Goal: Transaction & Acquisition: Book appointment/travel/reservation

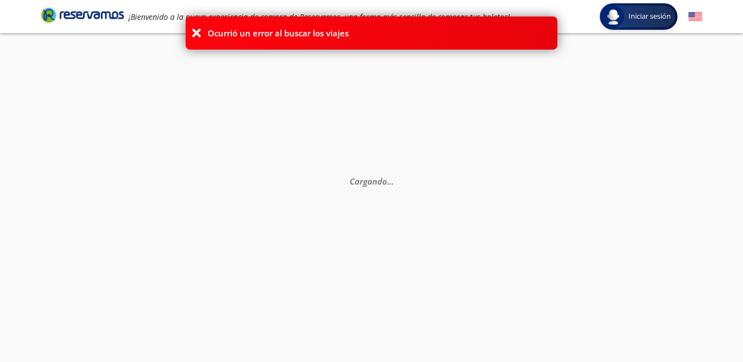
click at [371, 20] on div "Ocurrió un error al buscar los viajes" at bounding box center [372, 33] width 372 height 33
click at [485, 29] on div "Ocurrió un error al buscar los viajes" at bounding box center [372, 33] width 372 height 33
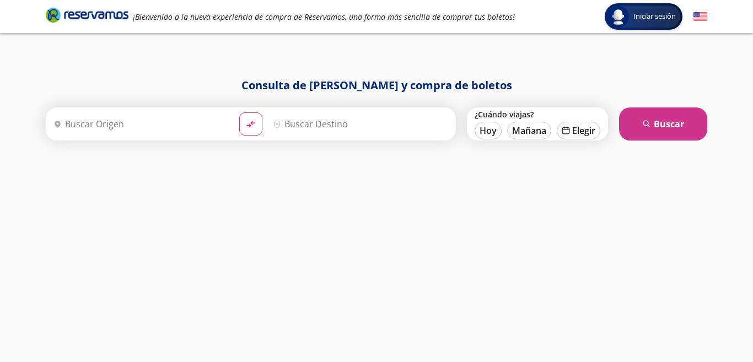
click at [113, 123] on input "Origen" at bounding box center [139, 124] width 181 height 28
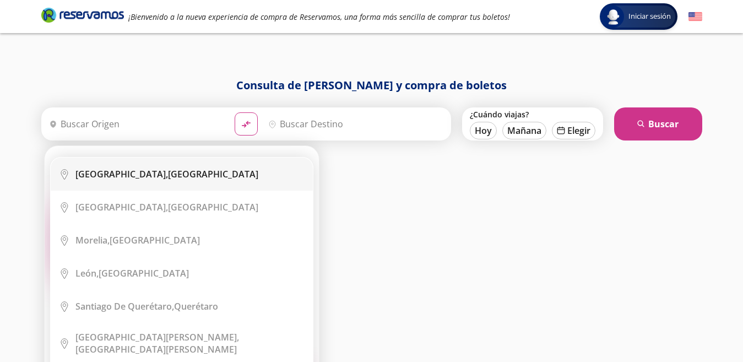
click at [119, 171] on b "[GEOGRAPHIC_DATA]," at bounding box center [121, 174] width 93 height 12
type input "[GEOGRAPHIC_DATA], [GEOGRAPHIC_DATA]"
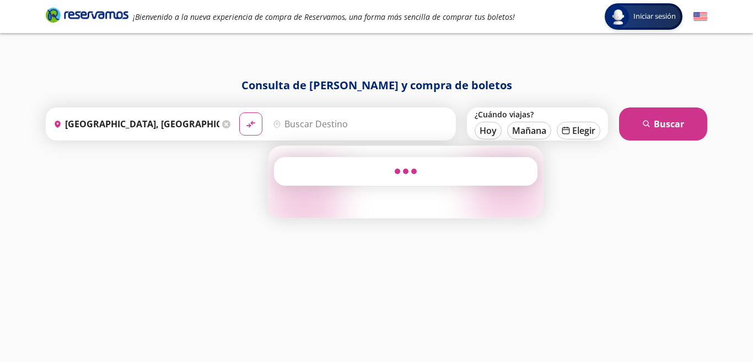
click at [287, 126] on input "Destino" at bounding box center [358, 124] width 181 height 28
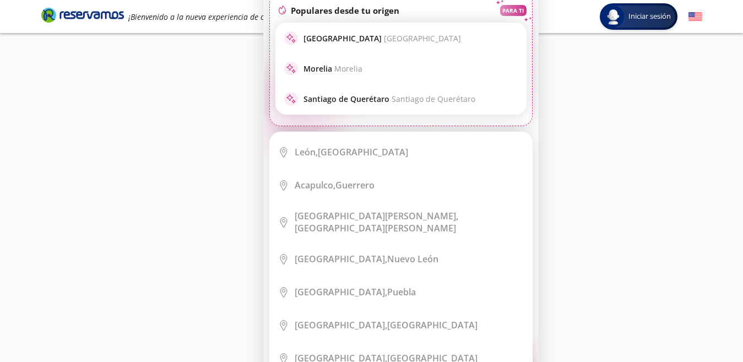
scroll to position [110, 0]
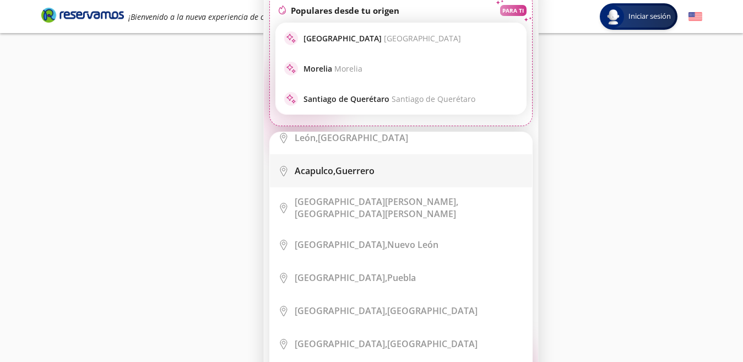
click at [322, 170] on b "Acapulco," at bounding box center [315, 171] width 41 height 12
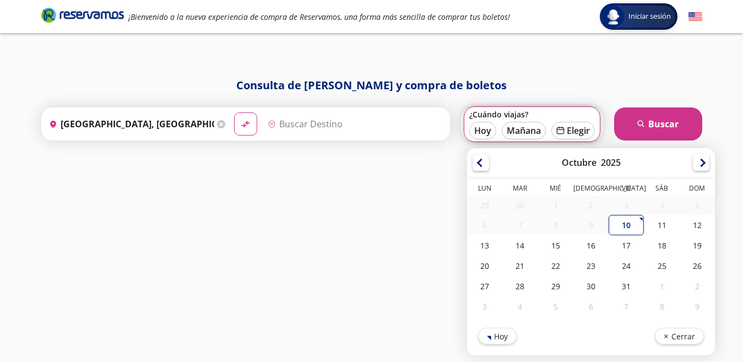
scroll to position [0, 0]
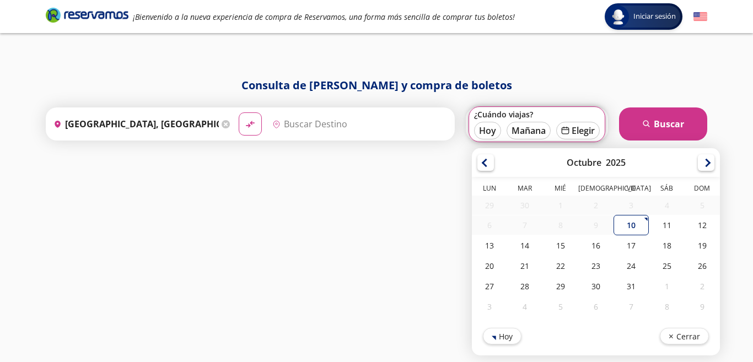
type input "Acapulco, [GEOGRAPHIC_DATA]"
click at [523, 241] on div "14" at bounding box center [524, 245] width 35 height 20
type input "[DATE]"
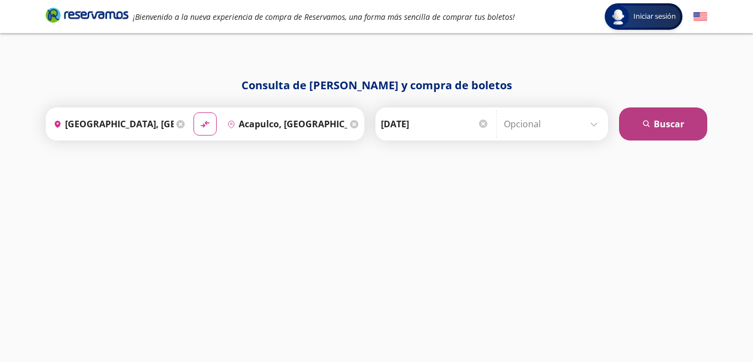
click at [666, 121] on button "search [GEOGRAPHIC_DATA]" at bounding box center [663, 123] width 88 height 33
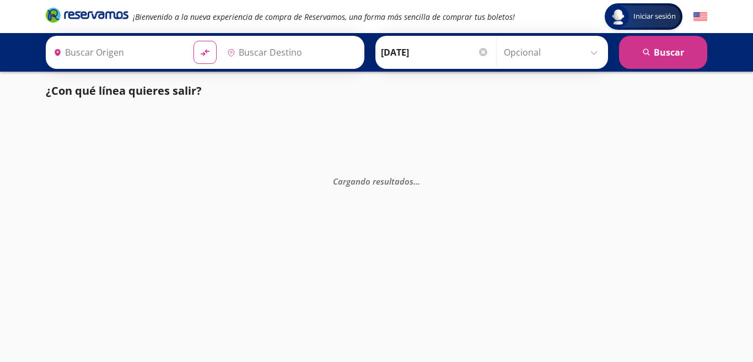
type input "Acapulco, [GEOGRAPHIC_DATA]"
type input "[GEOGRAPHIC_DATA], [GEOGRAPHIC_DATA]"
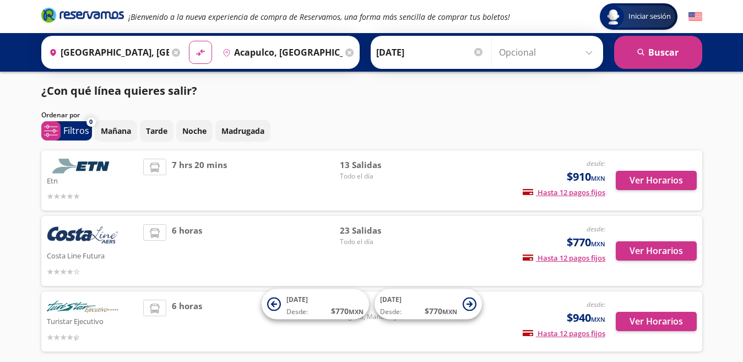
scroll to position [52, 0]
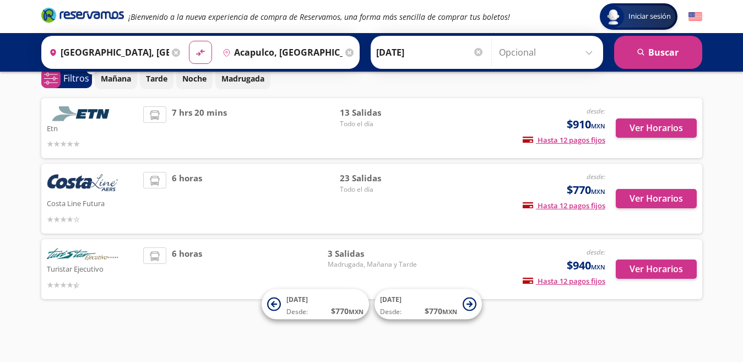
click at [247, 198] on div "6 horas" at bounding box center [241, 198] width 197 height 53
click at [662, 198] on button "Ver Horarios" at bounding box center [656, 198] width 81 height 19
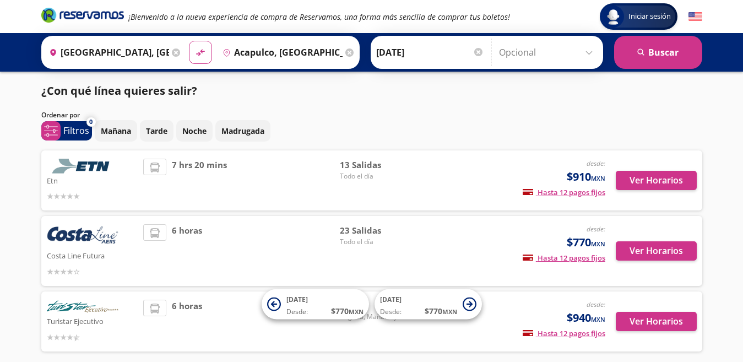
scroll to position [52, 0]
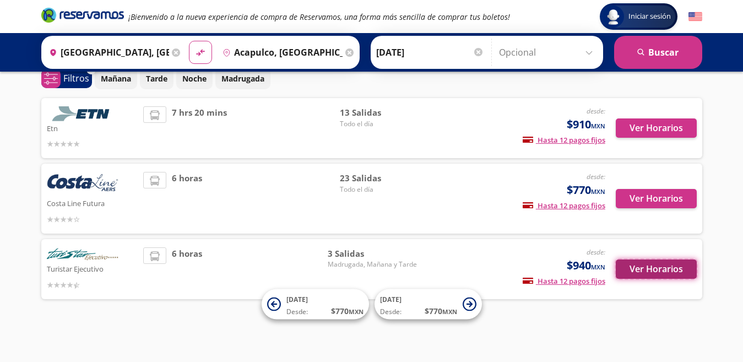
click at [653, 268] on button "Ver Horarios" at bounding box center [656, 269] width 81 height 19
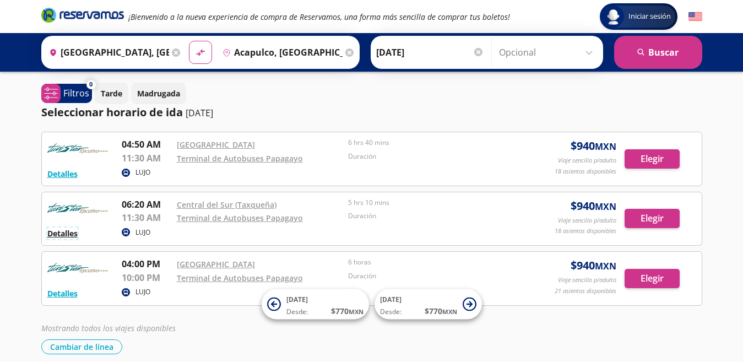
click at [62, 231] on button "Detalles" at bounding box center [62, 234] width 30 height 12
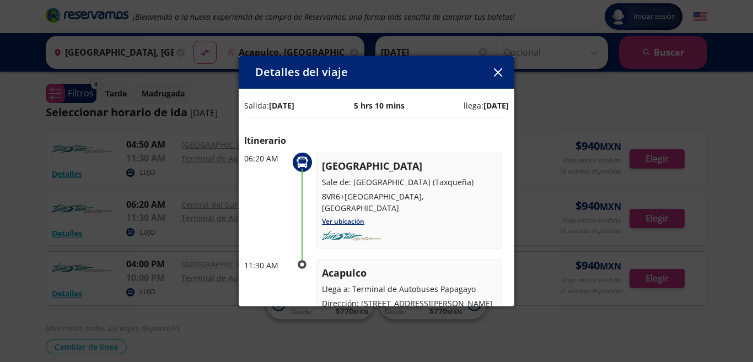
click at [500, 69] on icon "button" at bounding box center [498, 72] width 8 height 8
